Goal: Find specific page/section: Find specific page/section

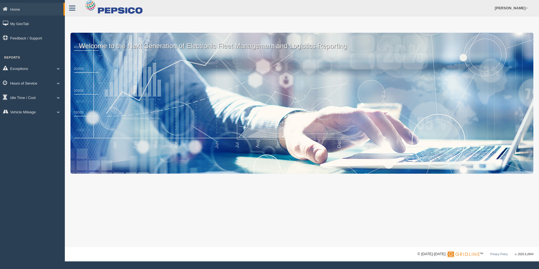
click at [58, 80] on link "Hours of Service" at bounding box center [32, 83] width 65 height 13
click at [47, 96] on link "HOS Explanation Reports" at bounding box center [36, 96] width 53 height 10
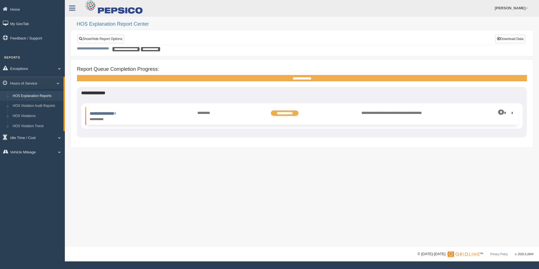
click at [508, 112] on div "*" at bounding box center [481, 112] width 66 height 5
